Goal: Navigation & Orientation: Find specific page/section

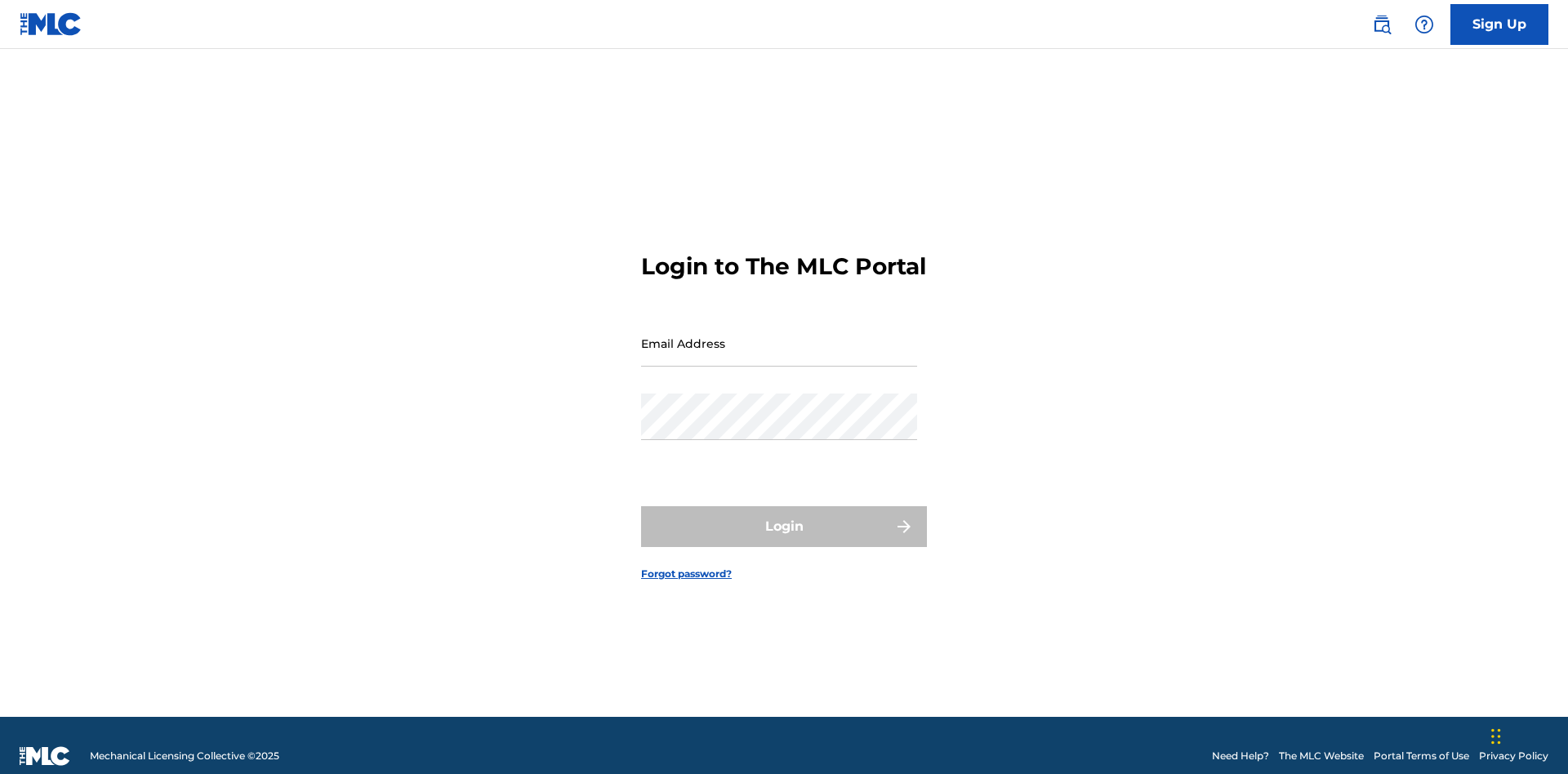
scroll to position [22, 0]
click at [780, 335] on input "Email Address" at bounding box center [779, 343] width 276 height 47
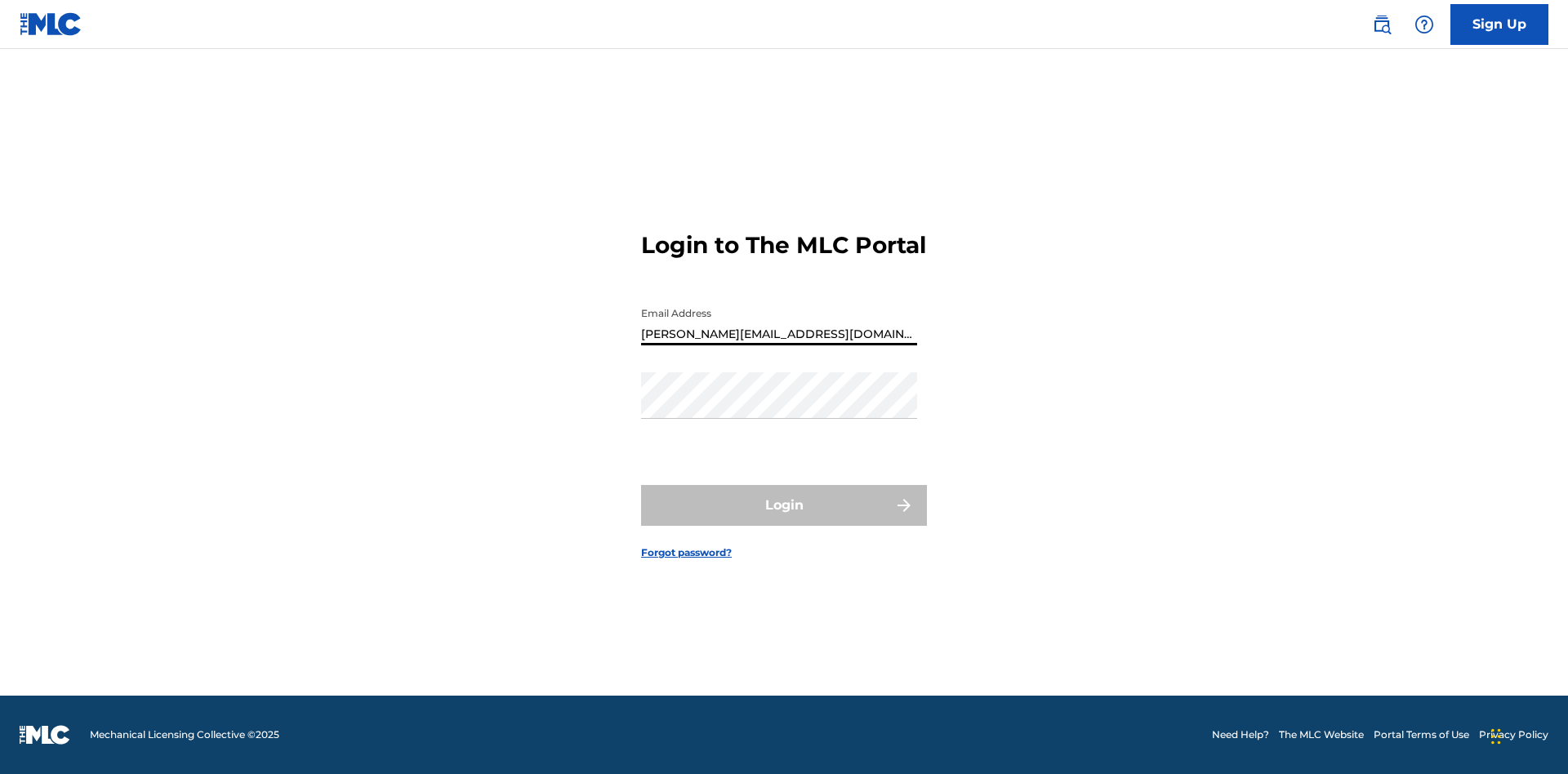
type input "[PERSON_NAME][EMAIL_ADDRESS][DOMAIN_NAME]"
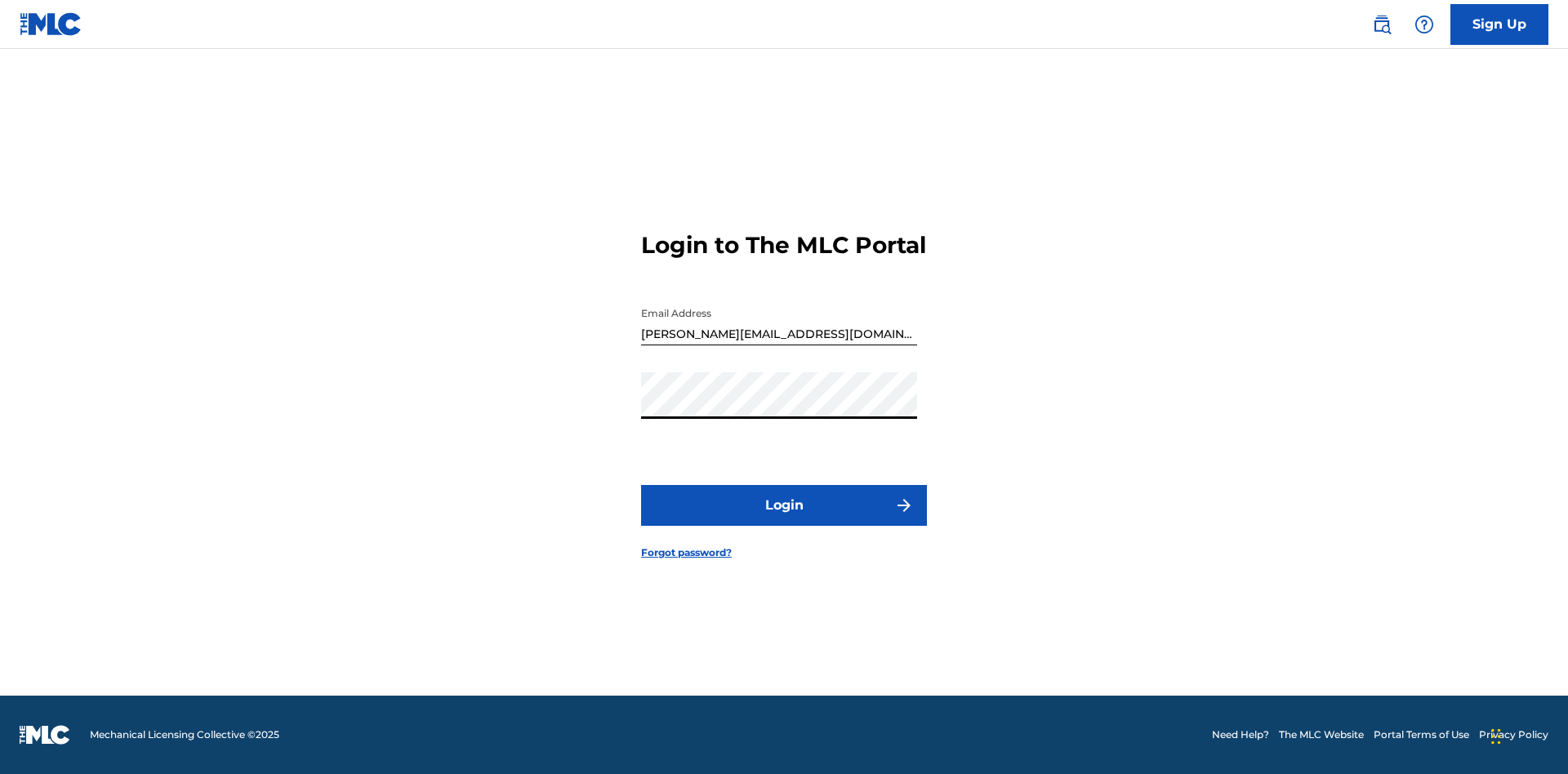
click at [784, 520] on button "Login" at bounding box center [784, 505] width 286 height 40
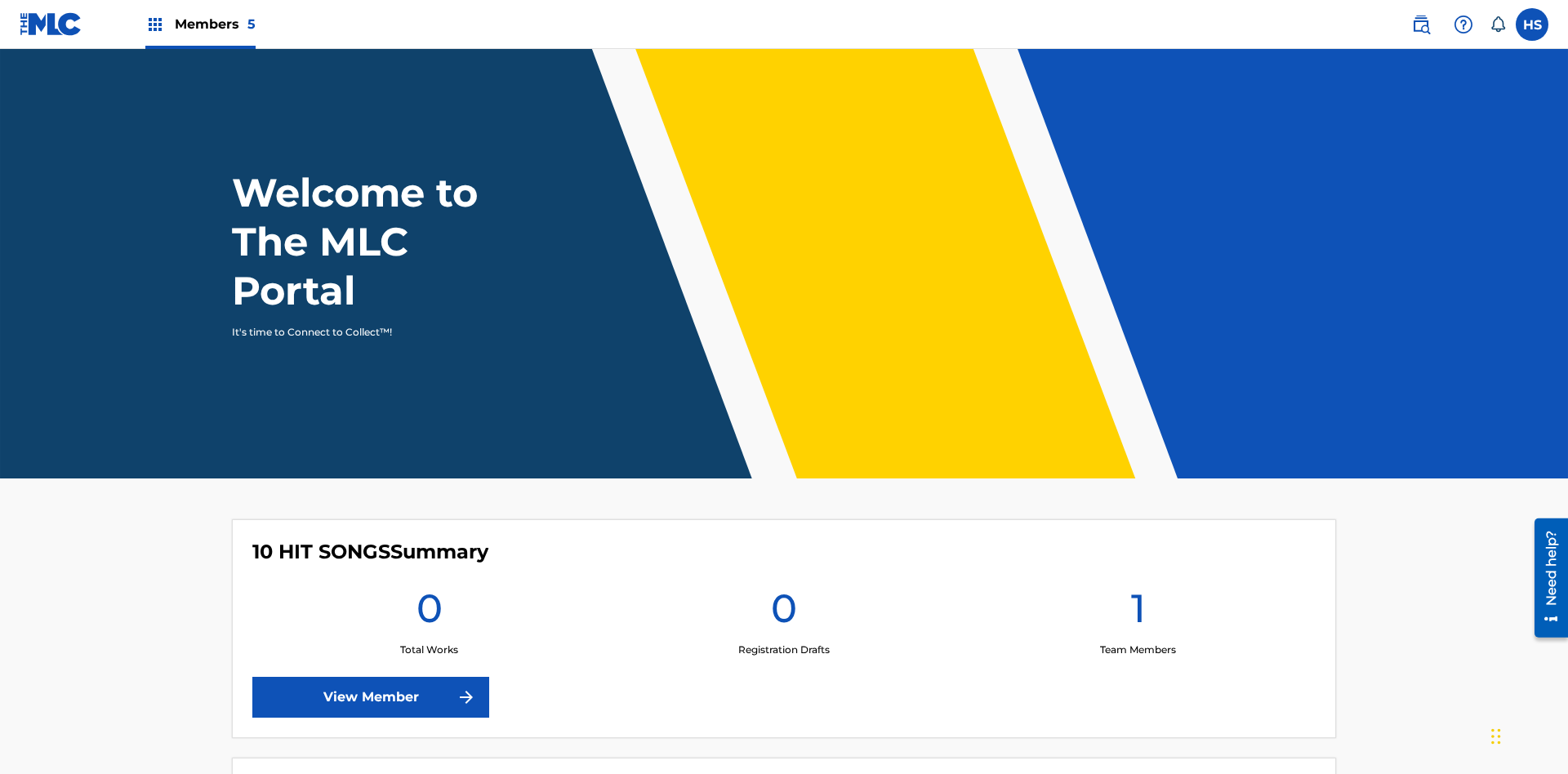
scroll to position [70, 0]
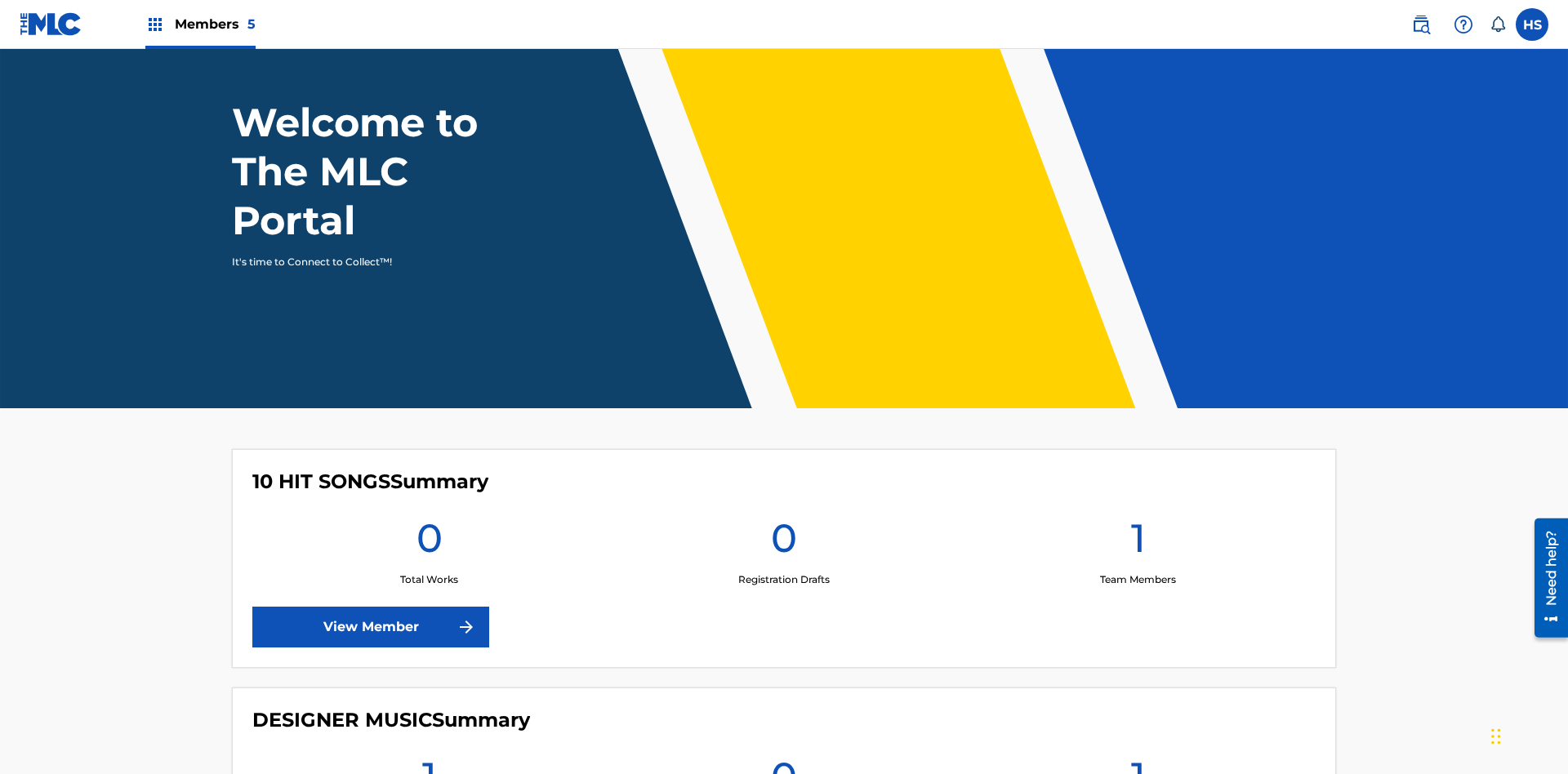
click at [200, 23] on span "Members 5" at bounding box center [215, 23] width 81 height 19
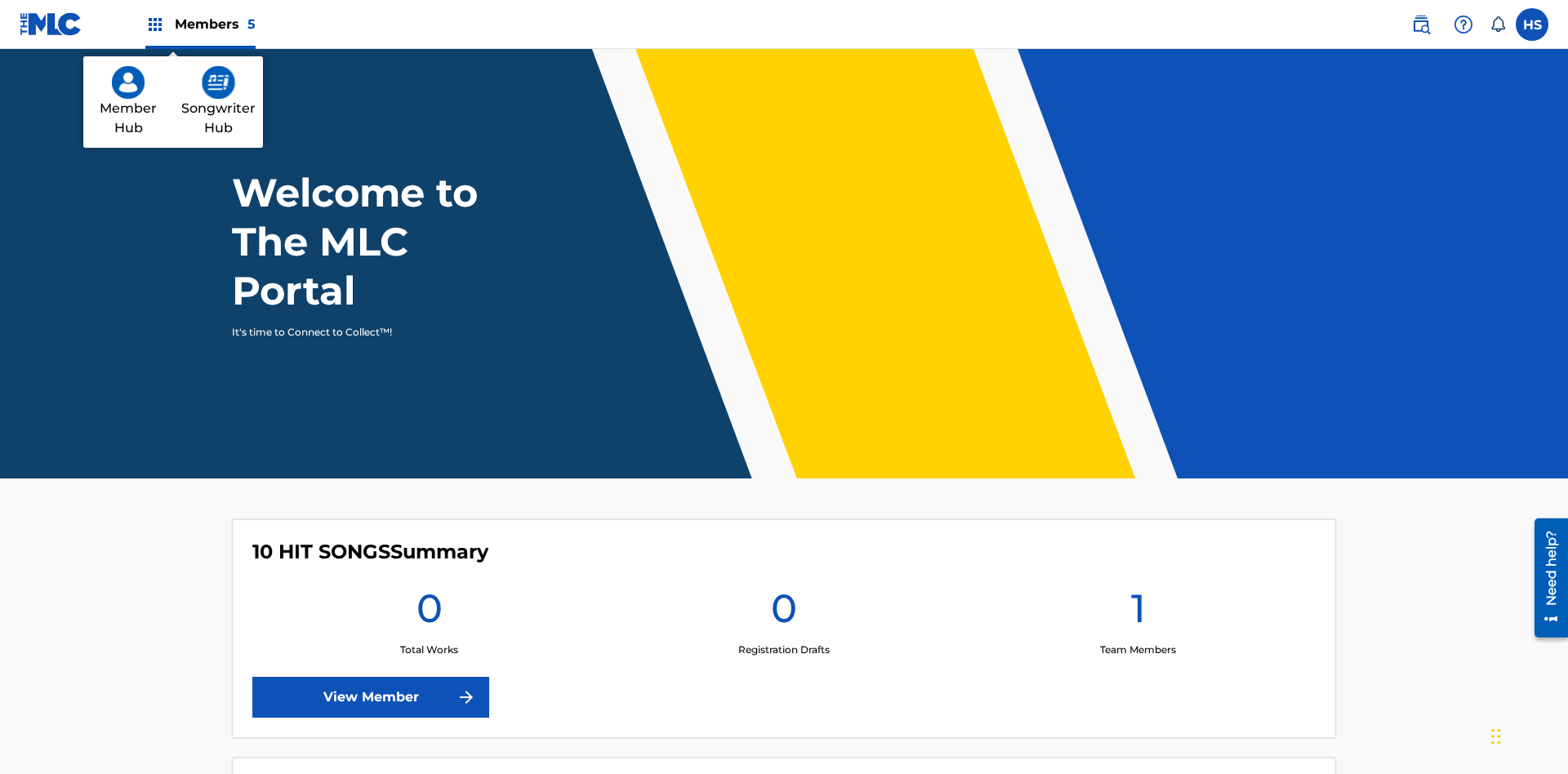
click at [218, 83] on img at bounding box center [218, 83] width 33 height 32
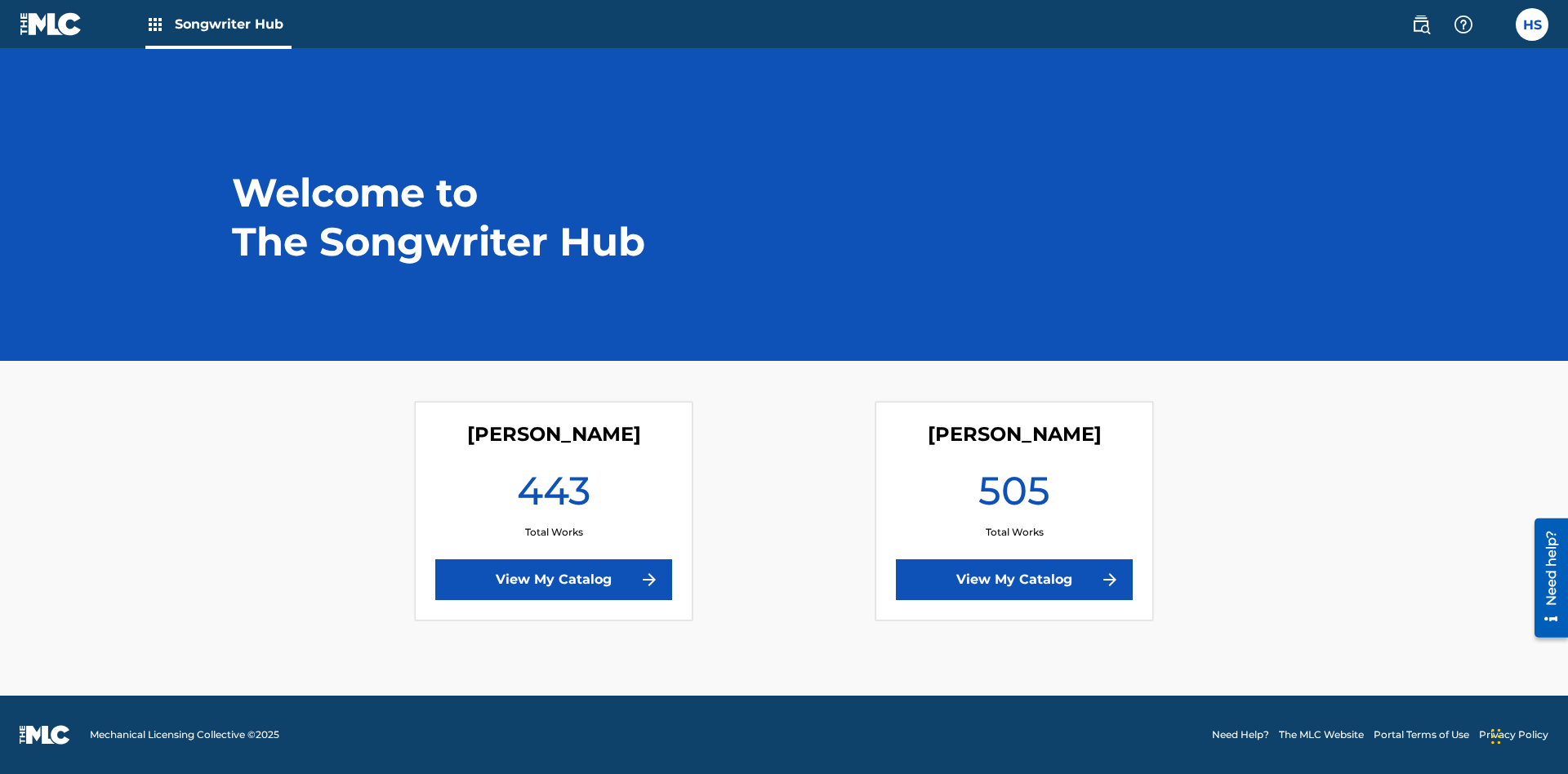
click at [1014, 580] on link "View My Catalog" at bounding box center [1013, 579] width 236 height 40
